Goal: Subscribe to service/newsletter

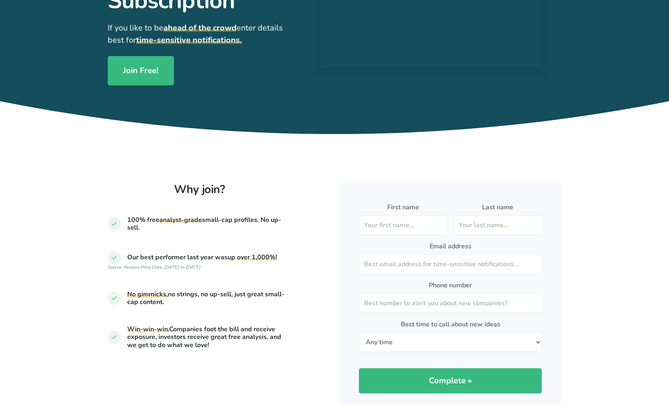
scroll to position [124, 0]
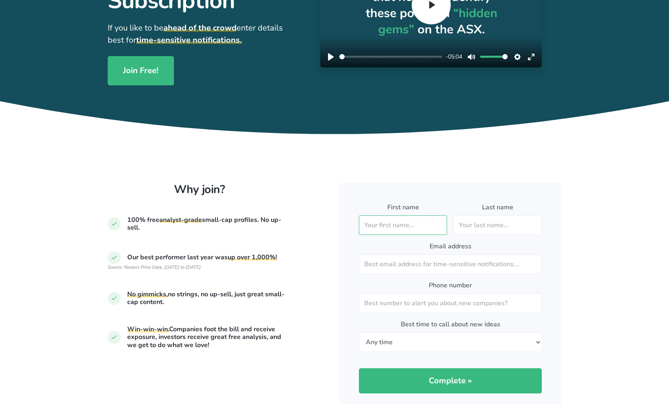
click at [428, 224] on input "First name" at bounding box center [403, 225] width 88 height 20
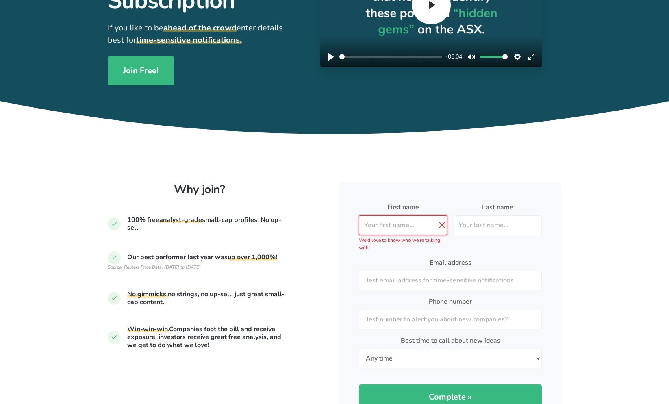
type input "Rodney"
type input "Harper"
type input "rod.harper@gmail.com"
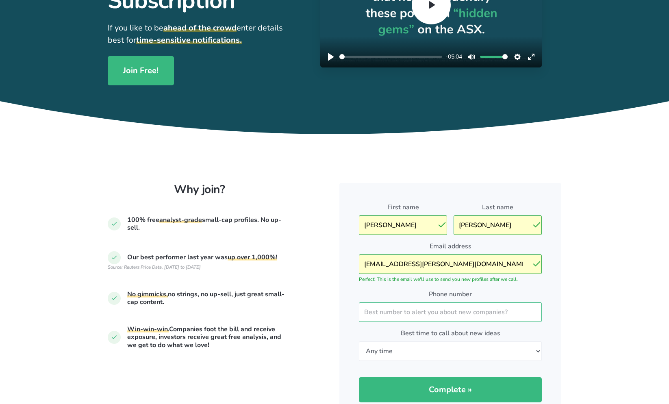
type input "0422550600"
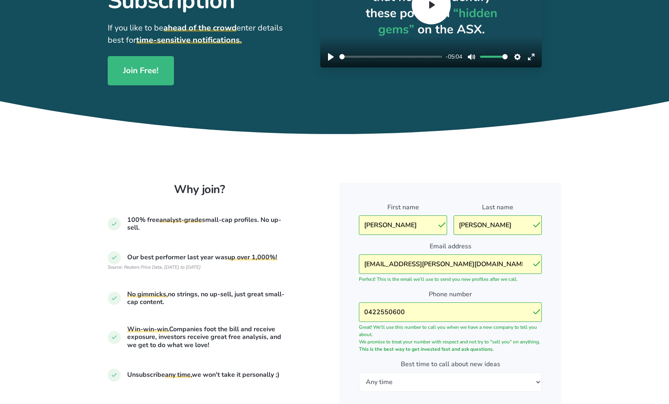
scroll to position [166, 0]
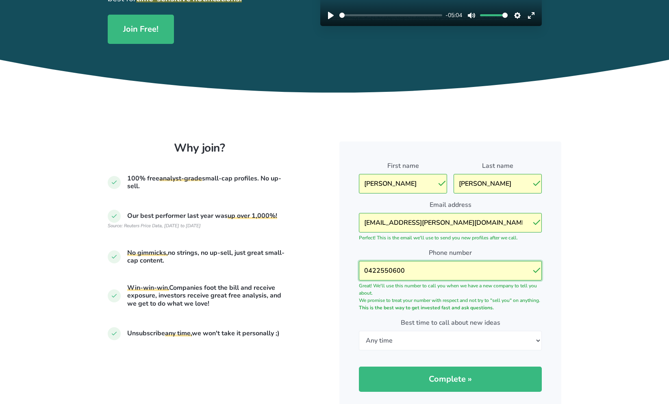
drag, startPoint x: 416, startPoint y: 271, endPoint x: 297, endPoint y: 266, distance: 119.2
click at [359, 266] on input "0422550600" at bounding box center [450, 271] width 183 height 20
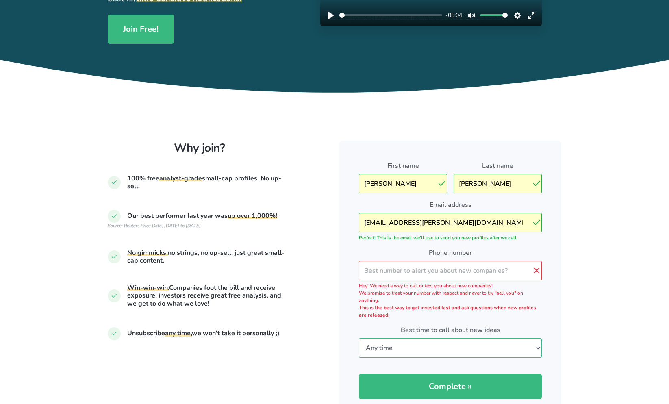
click at [359, 338] on select "Mornings Afternoons Evenings Any time" at bounding box center [450, 348] width 183 height 20
click at [588, 316] on section "Why join? 100% free analyst-grade small-cap profiles. No up-sell. Our best perf…" at bounding box center [334, 344] width 669 height 503
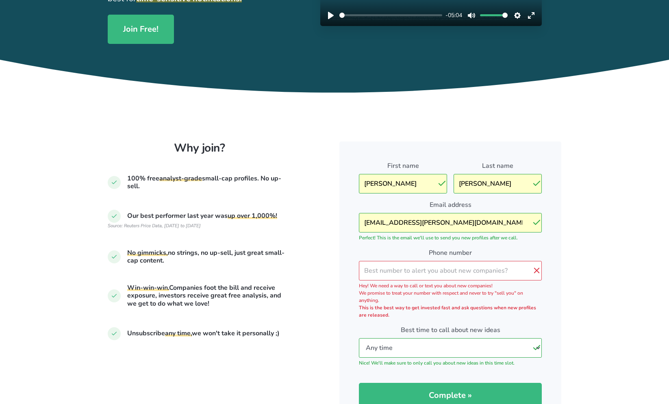
scroll to position [207, 0]
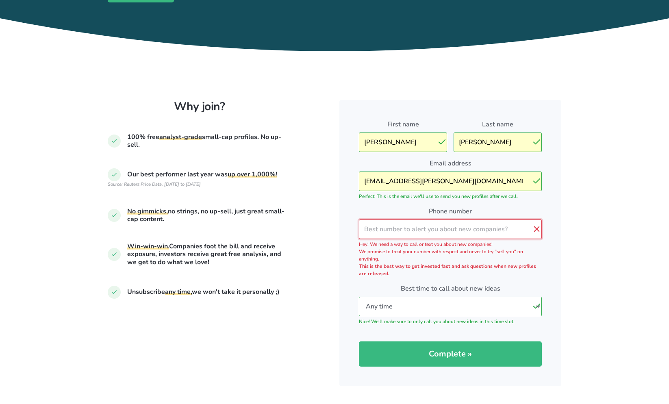
click at [441, 230] on input "Phone number" at bounding box center [450, 229] width 183 height 20
type input "0422550600"
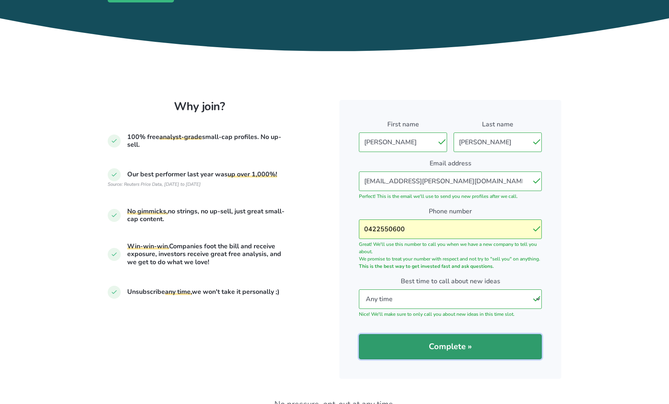
click at [439, 343] on span "Complete »" at bounding box center [450, 346] width 43 height 8
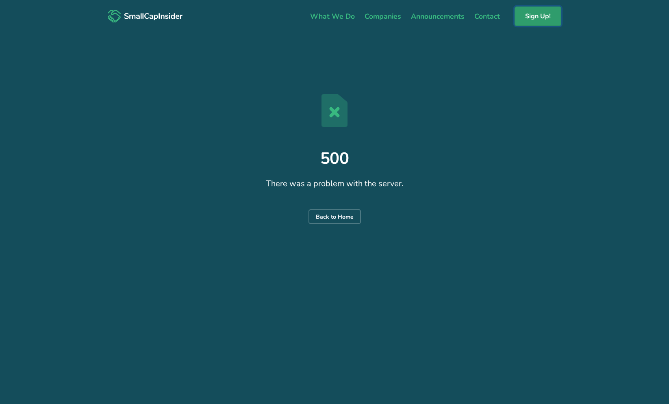
click at [544, 20] on link "Sign Up!" at bounding box center [537, 17] width 47 height 20
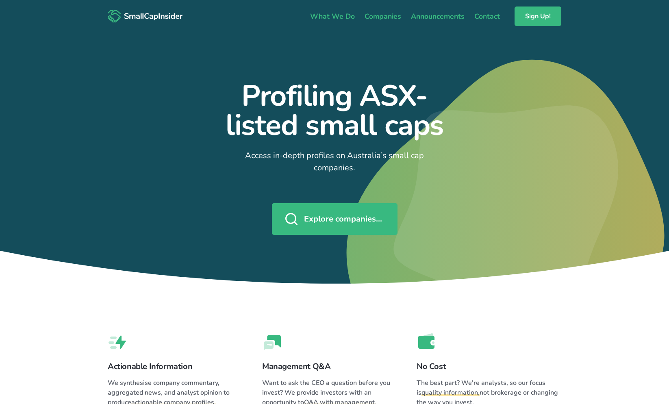
click at [495, 340] on div "Icon For Wallet No Cost The best part? We're analysts, so our focus is quality …" at bounding box center [488, 369] width 145 height 75
click at [487, 13] on link "Contact" at bounding box center [486, 16] width 35 height 17
